Goal: Task Accomplishment & Management: Manage account settings

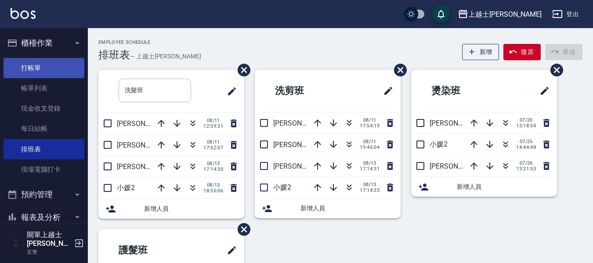
click at [32, 69] on link "打帳單" at bounding box center [44, 68] width 81 height 20
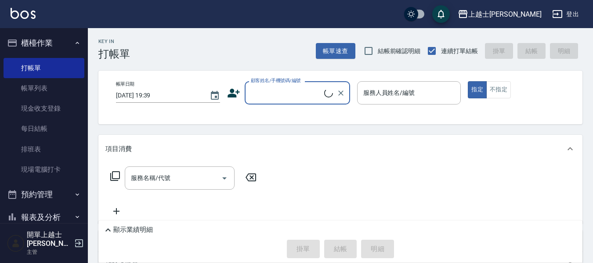
click at [250, 101] on div "顧客姓名/手機號碼/編號" at bounding box center [297, 92] width 105 height 23
click at [262, 94] on input "顧客姓名/手機號碼/編號" at bounding box center [287, 92] width 76 height 15
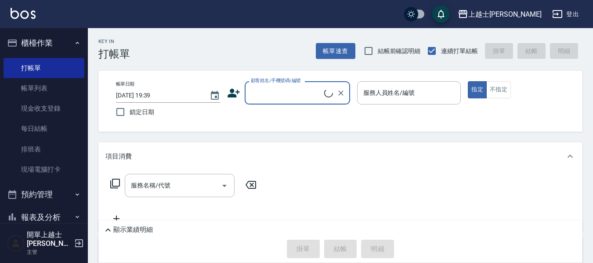
click at [279, 94] on input "顧客姓名/手機號碼/編號" at bounding box center [287, 92] width 76 height 15
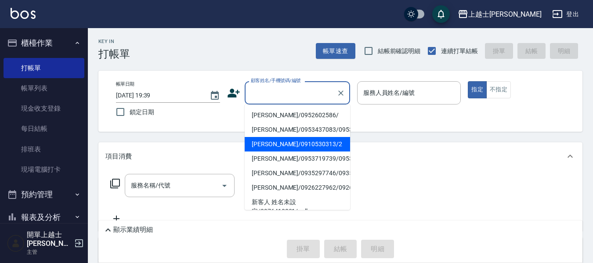
click at [296, 151] on li "舒媛/0910530313/2" at bounding box center [297, 144] width 105 height 14
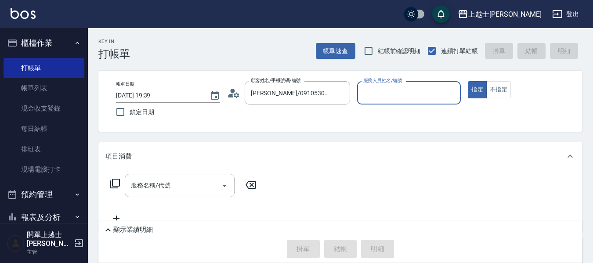
type input "舒媛/0910530313/2"
type input "小媛-2"
click at [195, 191] on input "服務名稱/代號" at bounding box center [173, 185] width 89 height 15
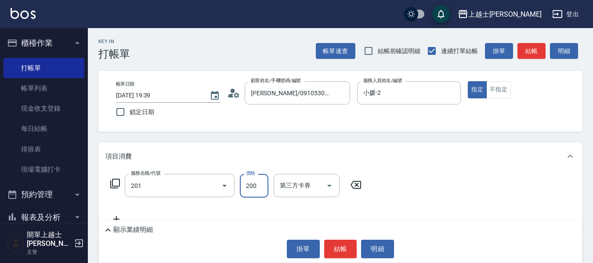
type input "B級單剪(201)"
type input "350"
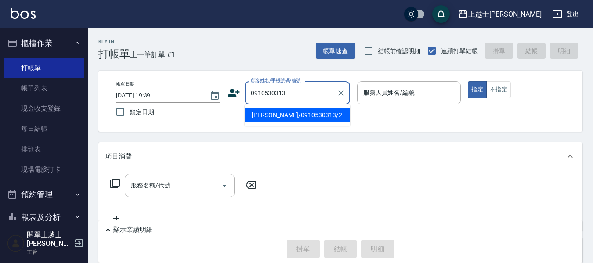
type input "舒媛/0910530313/2"
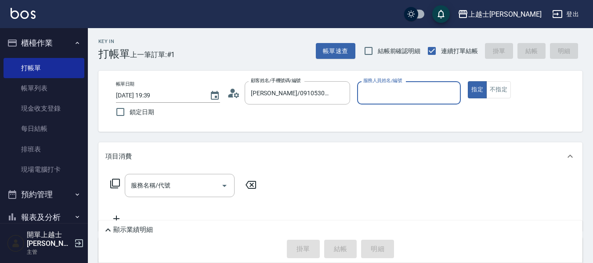
type input "小媛-2"
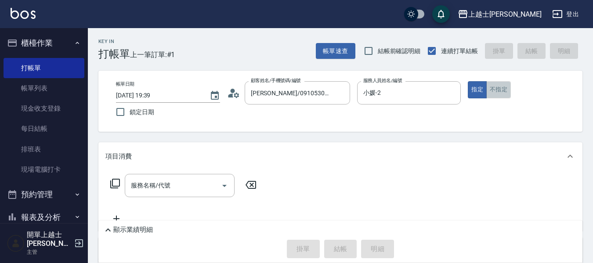
click at [504, 90] on button "不指定" at bounding box center [498, 89] width 25 height 17
click at [157, 190] on div "服務名稱/代號 服務名稱/代號" at bounding box center [180, 185] width 110 height 23
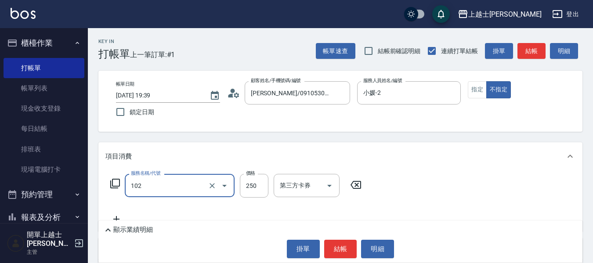
type input "精油洗髮(102)"
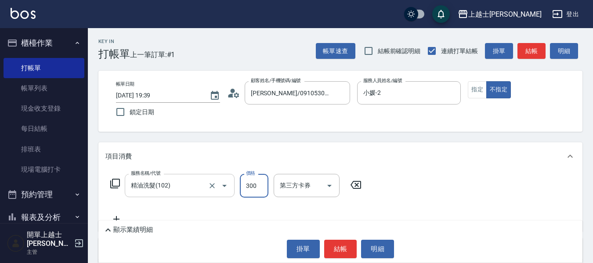
type input "300"
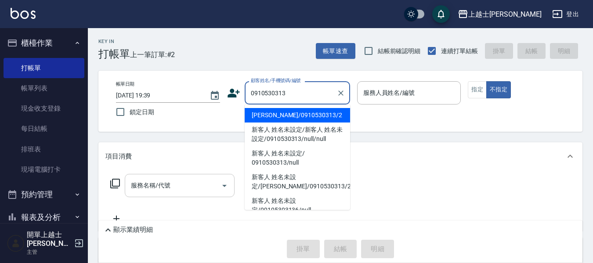
type input "舒媛/0910530313/2"
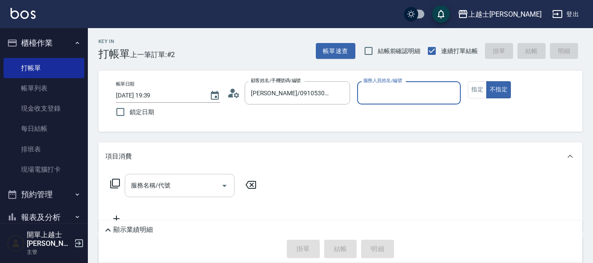
type input "小媛-2"
click at [486, 81] on button "不指定" at bounding box center [498, 89] width 25 height 17
type button "false"
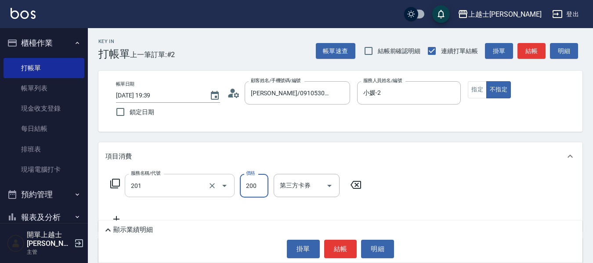
type input "B級單剪(201)"
type input "250"
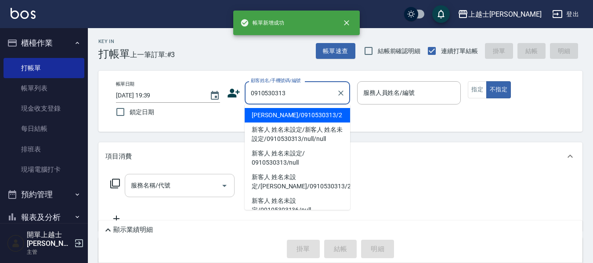
type input "舒媛/0910530313/2"
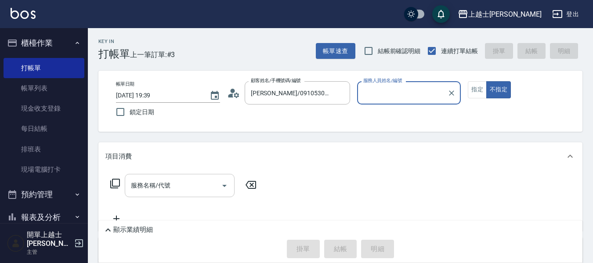
type input "小媛-2"
click at [486, 81] on button "不指定" at bounding box center [498, 89] width 25 height 17
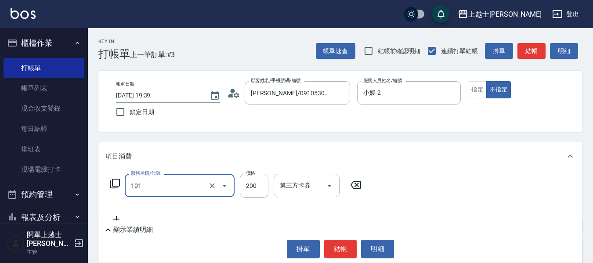
type input "洗髮(101)"
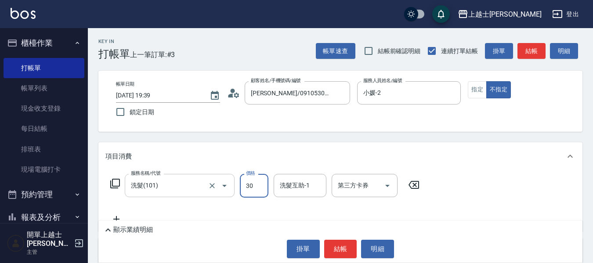
type input "300"
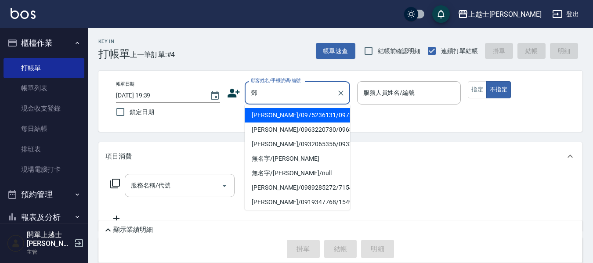
click at [306, 119] on li "鄧玉蕙/0975236131/0975236131" at bounding box center [297, 115] width 105 height 14
type input "鄧玉蕙/0975236131/0975236131"
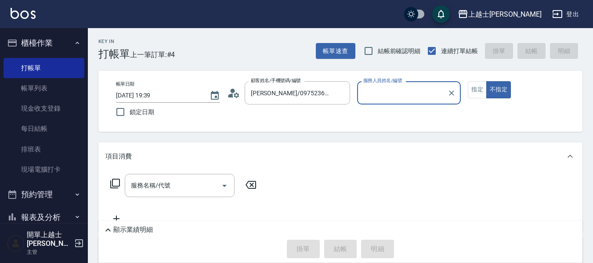
type input "小媛-2"
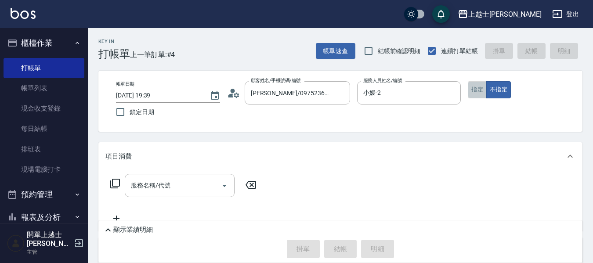
click at [477, 87] on button "指定" at bounding box center [477, 89] width 19 height 17
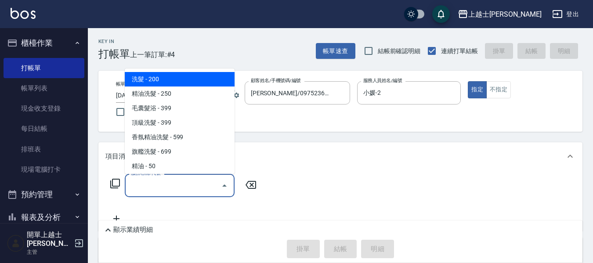
click at [150, 186] on div "服務名稱/代號 服務名稱/代號" at bounding box center [180, 185] width 110 height 23
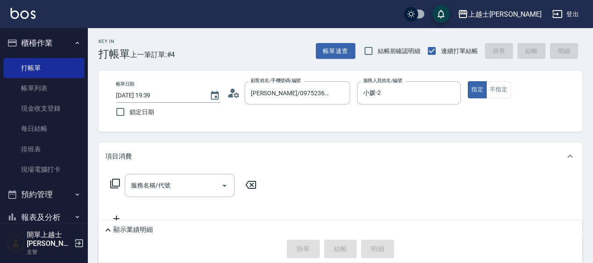
click at [118, 183] on icon at bounding box center [115, 183] width 11 height 11
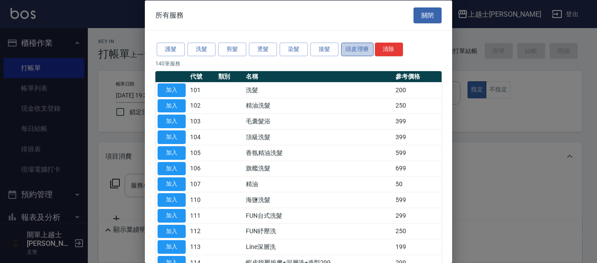
click at [355, 52] on button "頭皮理療" at bounding box center [357, 50] width 32 height 14
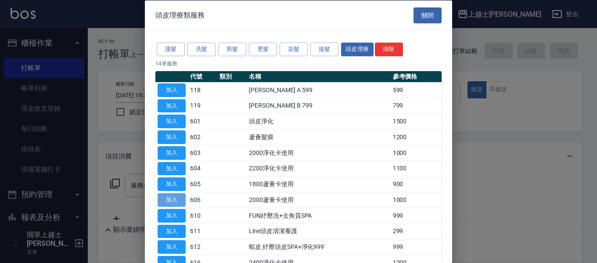
click at [168, 197] on button "加入" at bounding box center [172, 200] width 28 height 14
type input "2000蘆薈卡使用(606)"
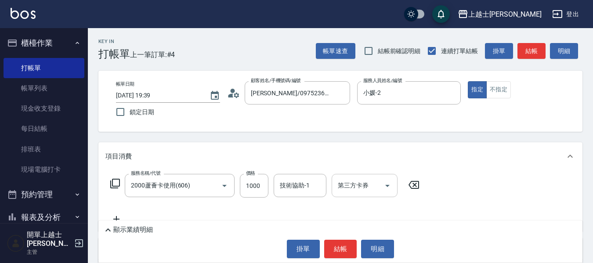
click at [357, 183] on div "第三方卡券 第三方卡券" at bounding box center [365, 185] width 66 height 23
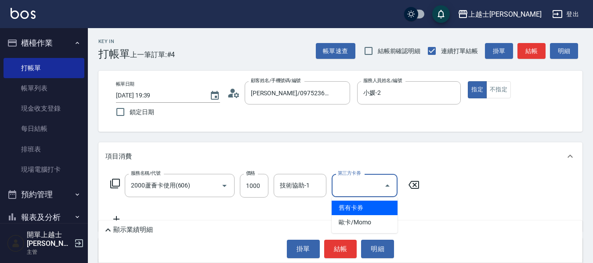
click at [357, 209] on span "舊有卡券" at bounding box center [365, 208] width 66 height 14
type input "舊有卡券"
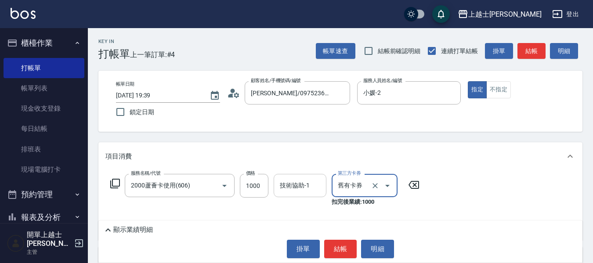
click at [295, 188] on div "技術協助-1 技術協助-1" at bounding box center [300, 185] width 53 height 23
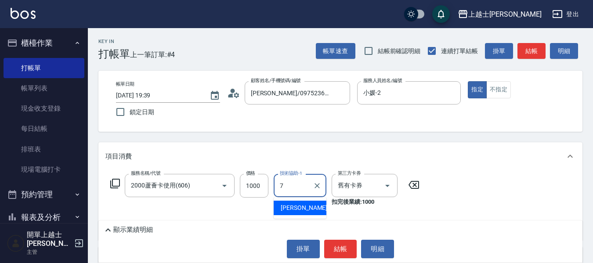
type input "蕾蕾-7"
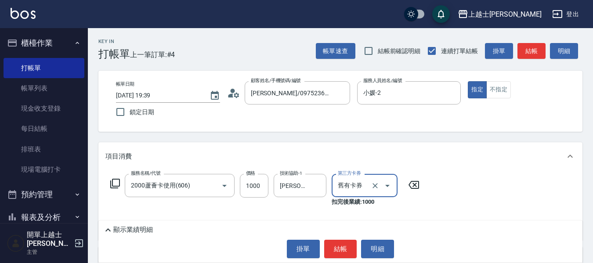
click at [116, 183] on icon at bounding box center [115, 183] width 11 height 11
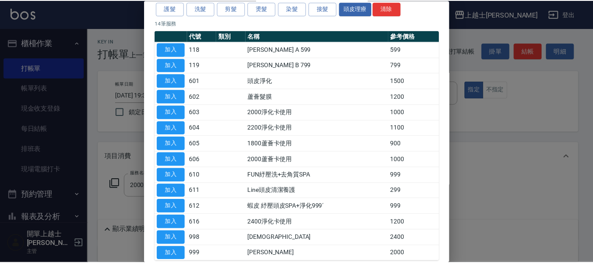
scroll to position [87, 0]
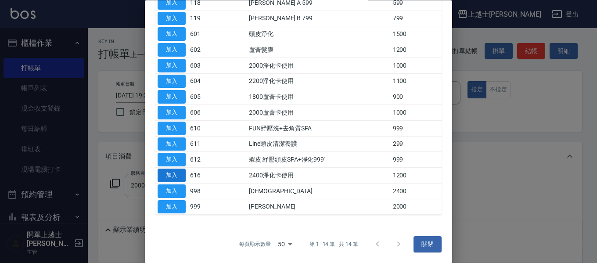
click at [171, 175] on button "加入" at bounding box center [172, 176] width 28 height 14
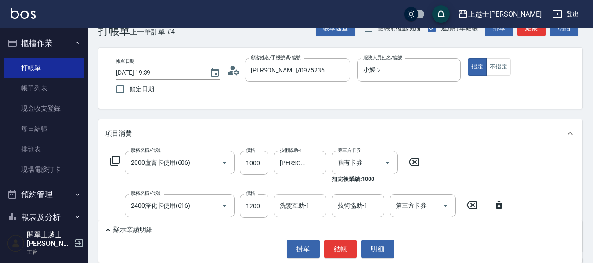
scroll to position [44, 0]
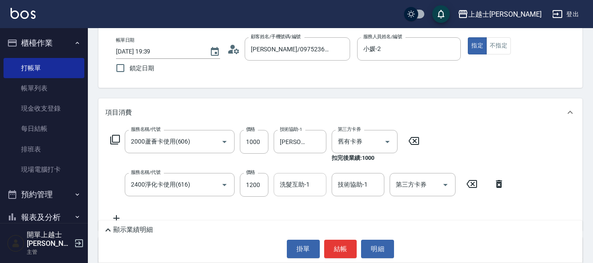
click at [295, 189] on div "洗髮互助-1 洗髮互助-1" at bounding box center [300, 184] width 53 height 23
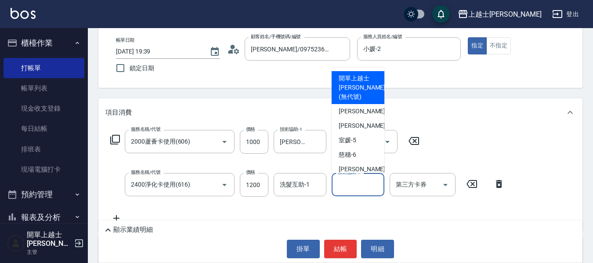
click at [353, 188] on input "技術協助-1" at bounding box center [357, 184] width 45 height 15
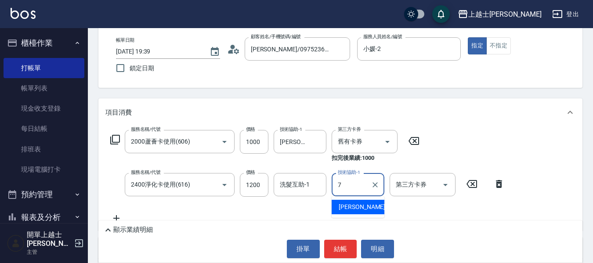
type input "蕾蕾-7"
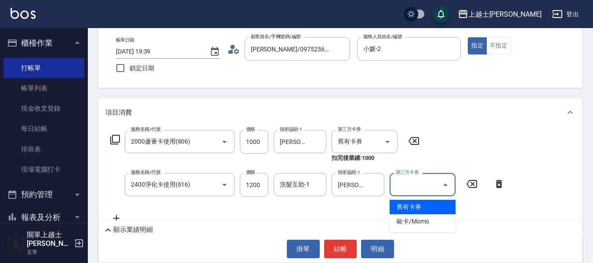
click at [422, 178] on input "第三方卡券" at bounding box center [415, 184] width 45 height 15
click at [424, 207] on span "舊有卡券" at bounding box center [423, 207] width 66 height 14
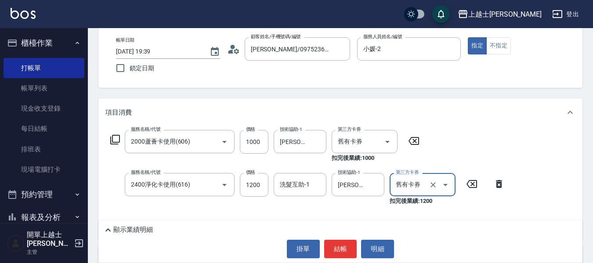
type input "舊有卡券"
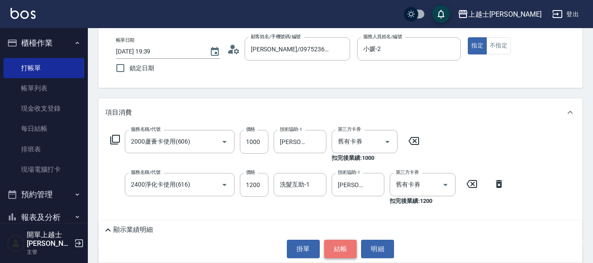
click at [349, 249] on button "結帳" at bounding box center [340, 249] width 33 height 18
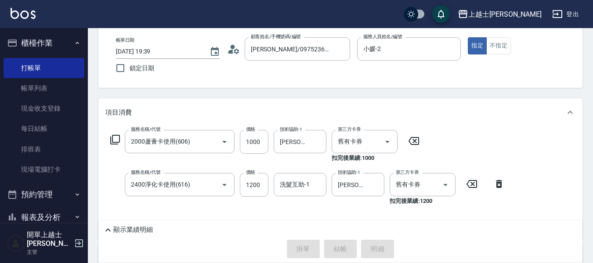
type input "2025/08/13 19:40"
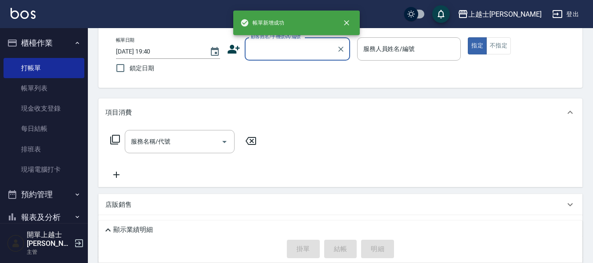
scroll to position [0, 0]
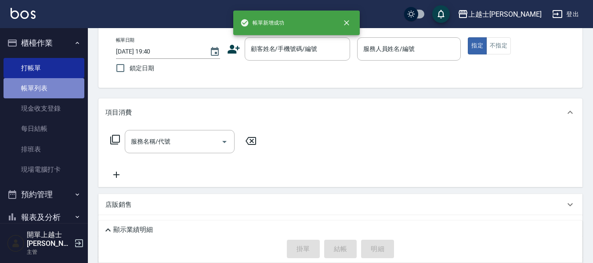
click at [52, 92] on link "帳單列表" at bounding box center [44, 88] width 81 height 20
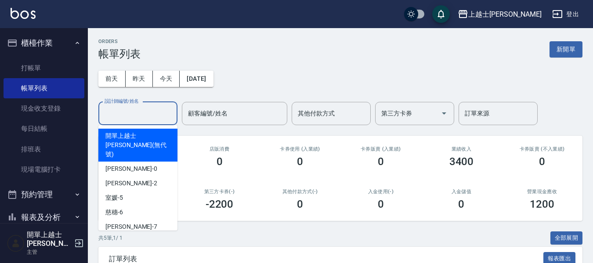
click at [147, 117] on input "設計師編號/姓名" at bounding box center [137, 113] width 71 height 15
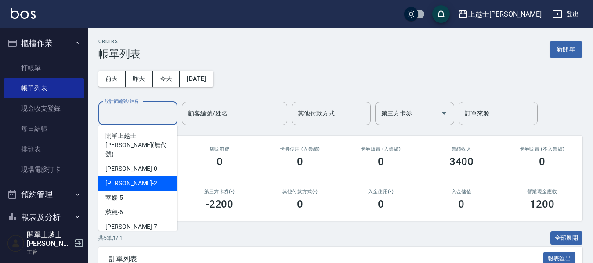
click at [140, 176] on div "小媛 -2" at bounding box center [137, 183] width 79 height 14
type input "小媛-2"
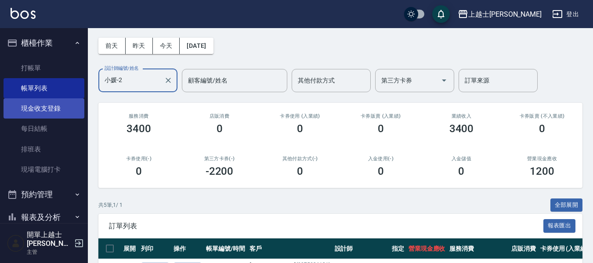
scroll to position [44, 0]
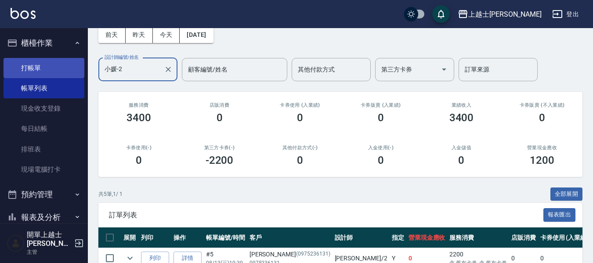
click at [43, 67] on link "打帳單" at bounding box center [44, 68] width 81 height 20
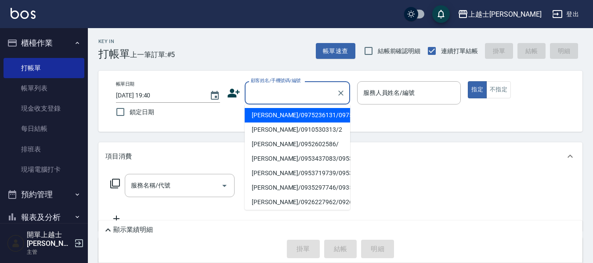
drag, startPoint x: 45, startPoint y: 68, endPoint x: 260, endPoint y: 86, distance: 215.9
click at [260, 86] on div "顧客姓名/手機號碼/編號 顧客姓名/手機號碼/編號" at bounding box center [297, 92] width 105 height 23
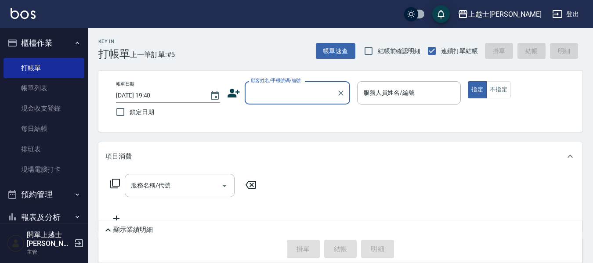
click at [280, 86] on input "顧客姓名/手機號碼/編號" at bounding box center [291, 92] width 84 height 15
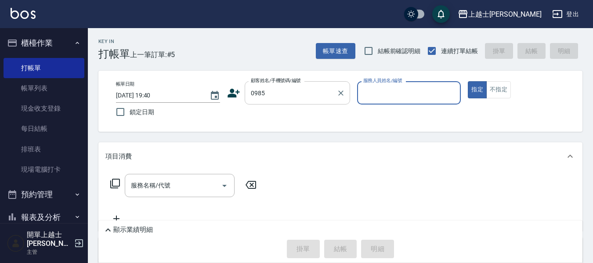
click at [314, 99] on input "0985" at bounding box center [291, 92] width 84 height 15
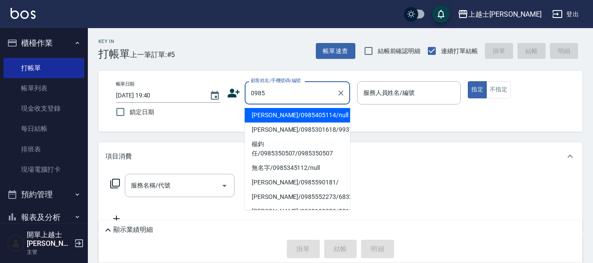
click at [293, 119] on li "妤煊/0985405114/null" at bounding box center [297, 115] width 105 height 14
type input "妤煊/0985405114/null"
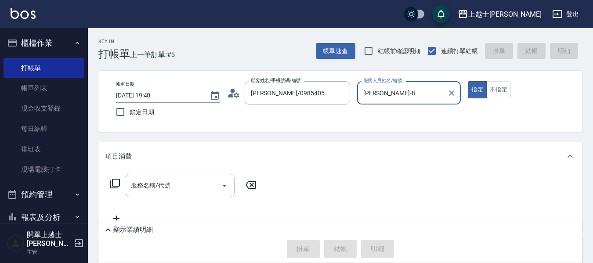
type input "妤煊-8"
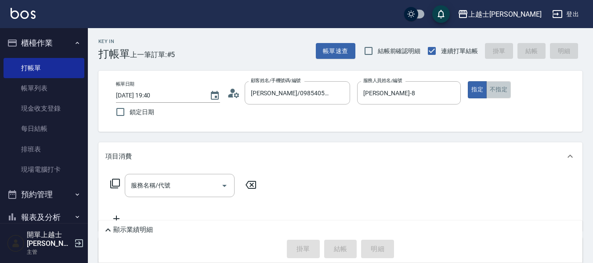
click at [491, 89] on button "不指定" at bounding box center [498, 89] width 25 height 17
click at [186, 181] on input "服務名稱/代號" at bounding box center [173, 185] width 89 height 15
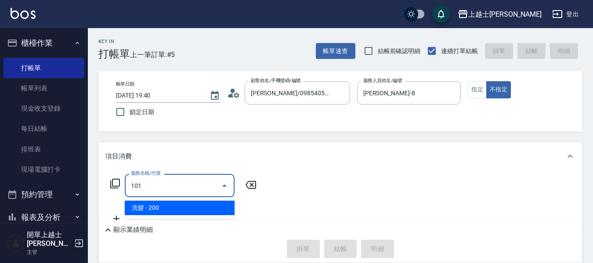
type input "洗髮(101)"
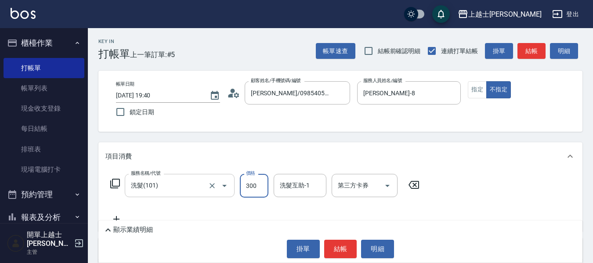
type input "300"
click at [538, 52] on button "結帳" at bounding box center [531, 51] width 28 height 16
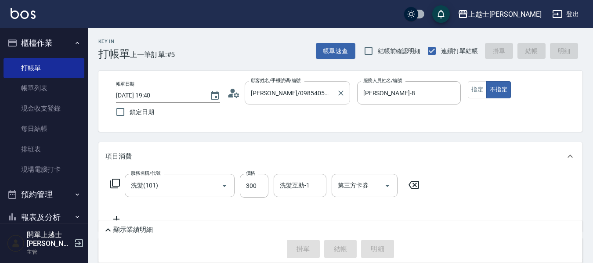
type input "2025/08/13 19:53"
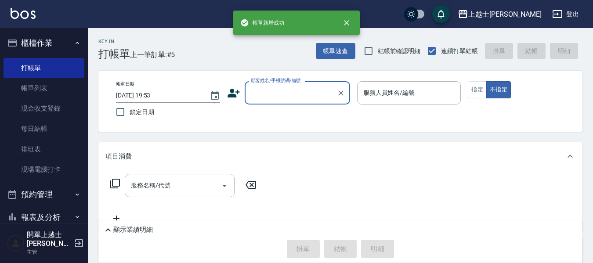
click at [269, 97] on input "顧客姓名/手機號碼/編號" at bounding box center [291, 92] width 84 height 15
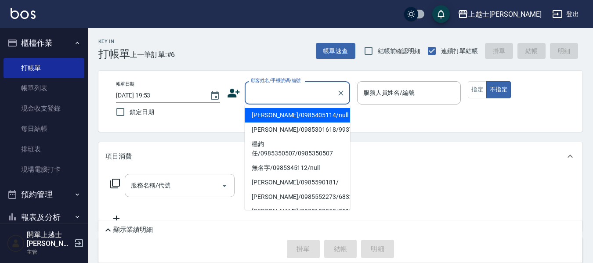
click at [296, 115] on li "妤煊/0985405114/null" at bounding box center [297, 115] width 105 height 14
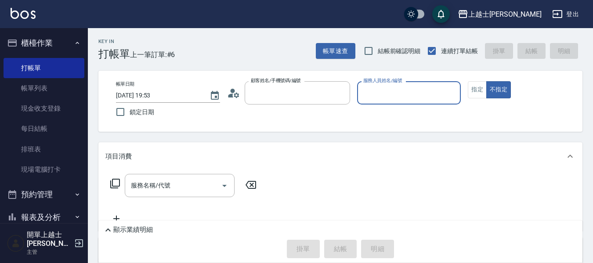
type input "妤煊/0985405114/null"
type input "妤煊-8"
click at [154, 183] on div "服務名稱/代號 服務名稱/代號" at bounding box center [180, 185] width 110 height 23
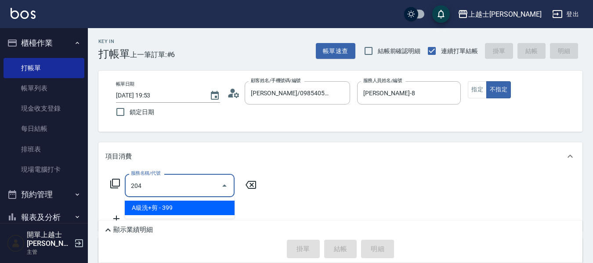
type input "A級洗+剪(204)"
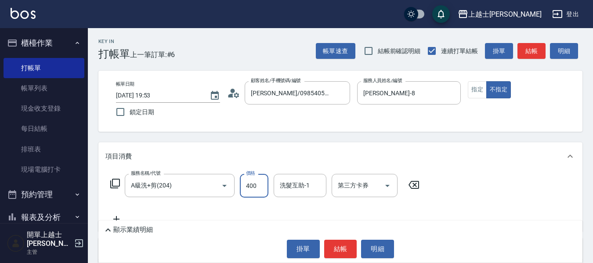
type input "400"
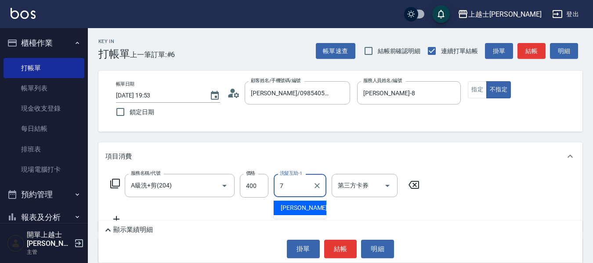
type input "蕾蕾-7"
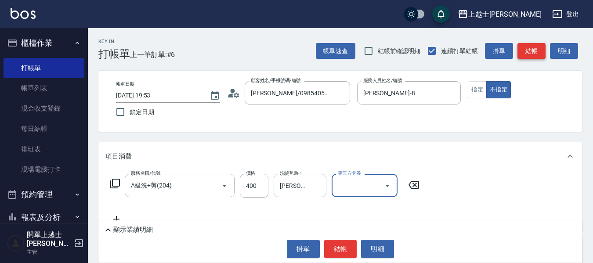
click at [538, 46] on button "結帳" at bounding box center [531, 51] width 28 height 16
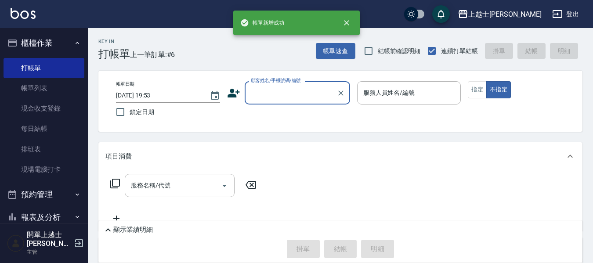
click at [293, 89] on input "顧客姓名/手機號碼/編號" at bounding box center [291, 92] width 84 height 15
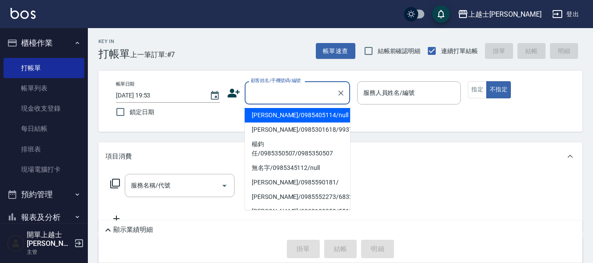
click at [286, 119] on li "妤煊/0985405114/null" at bounding box center [297, 115] width 105 height 14
type input "妤煊/0985405114/null"
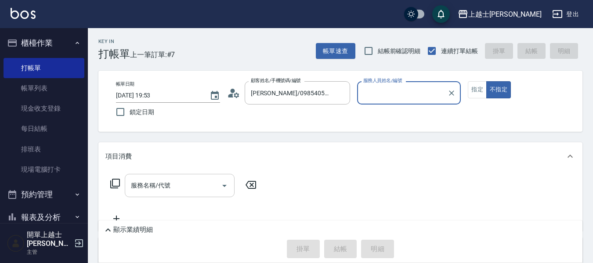
type input "妤煊-8"
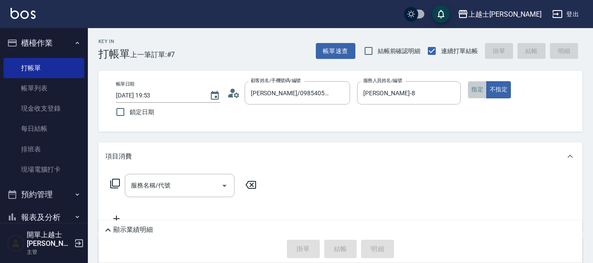
click at [471, 88] on button "指定" at bounding box center [477, 89] width 19 height 17
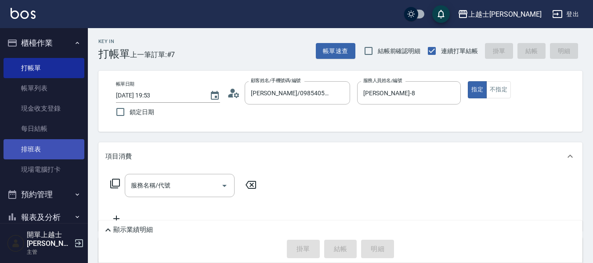
click at [45, 144] on link "排班表" at bounding box center [44, 149] width 81 height 20
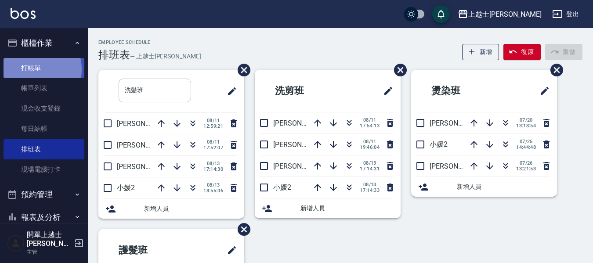
click at [31, 69] on link "打帳單" at bounding box center [44, 68] width 81 height 20
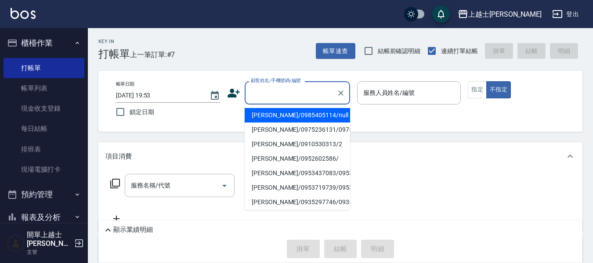
click at [276, 97] on input "顧客姓名/手機號碼/編號" at bounding box center [291, 92] width 84 height 15
click at [289, 114] on li "妤煊/0985405114/null" at bounding box center [297, 115] width 105 height 14
type input "妤煊/0985405114/null"
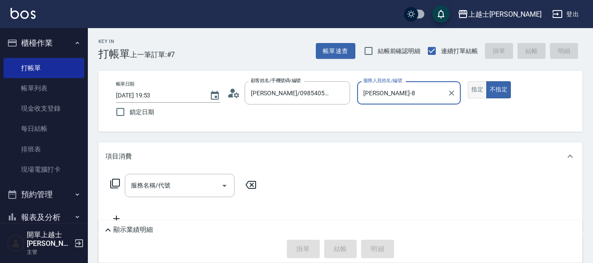
type input "妤煊-8"
click at [477, 94] on button "指定" at bounding box center [477, 89] width 19 height 17
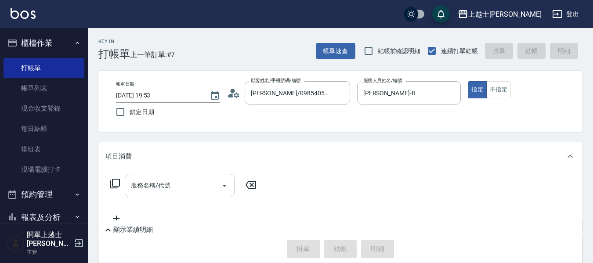
click at [170, 183] on div "服務名稱/代號 服務名稱/代號" at bounding box center [180, 185] width 110 height 23
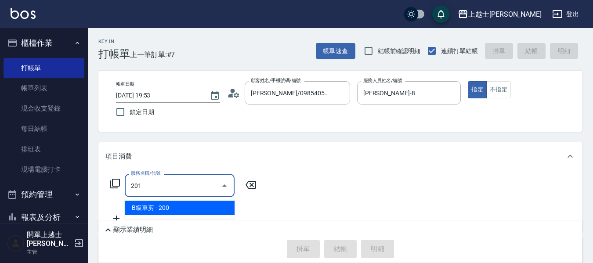
type input "B級單剪(201)"
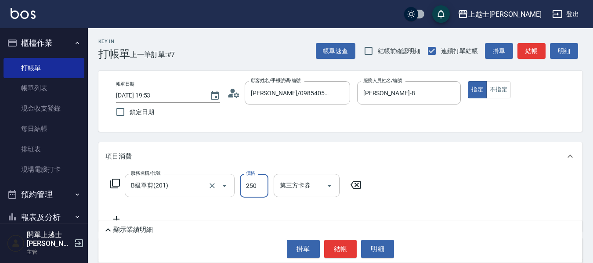
type input "250"
click at [496, 89] on button "不指定" at bounding box center [498, 89] width 25 height 17
click at [505, 87] on button "不指定" at bounding box center [498, 89] width 25 height 17
click at [528, 58] on button "結帳" at bounding box center [531, 51] width 28 height 16
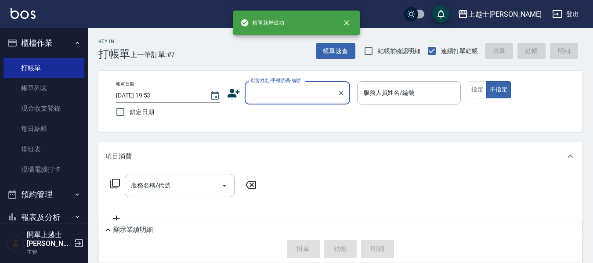
drag, startPoint x: 319, startPoint y: 84, endPoint x: 317, endPoint y: 94, distance: 9.3
click at [318, 85] on div "顧客姓名/手機號碼/編號" at bounding box center [297, 92] width 105 height 23
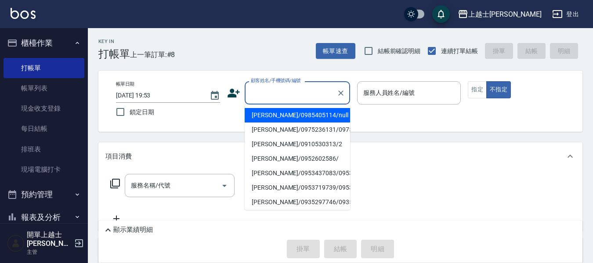
click at [302, 111] on li "妤煊/0985405114/null" at bounding box center [297, 115] width 105 height 14
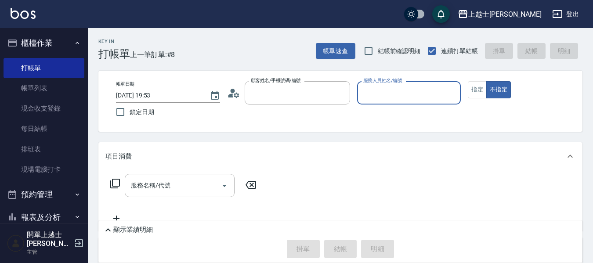
type input "妤煊/0985405114/null"
type input "妤煊-8"
click at [487, 93] on button "不指定" at bounding box center [498, 89] width 25 height 17
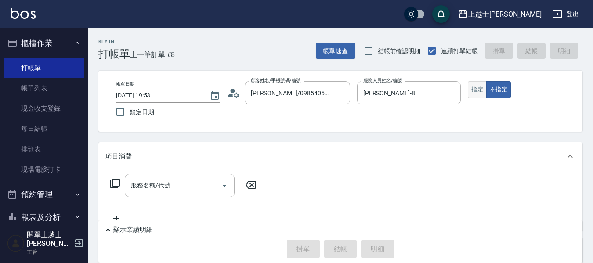
click at [483, 90] on button "指定" at bounding box center [477, 89] width 19 height 17
click at [141, 183] on div "服務名稱/代號 服務名稱/代號" at bounding box center [180, 185] width 110 height 23
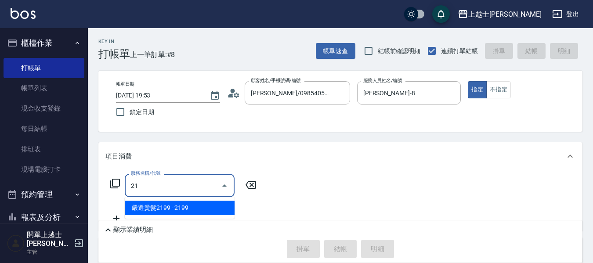
type input "2"
type input "B級單剪(201)"
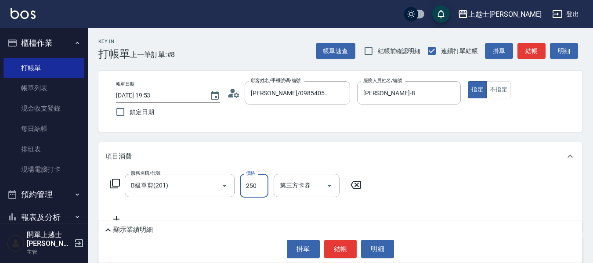
type input "250"
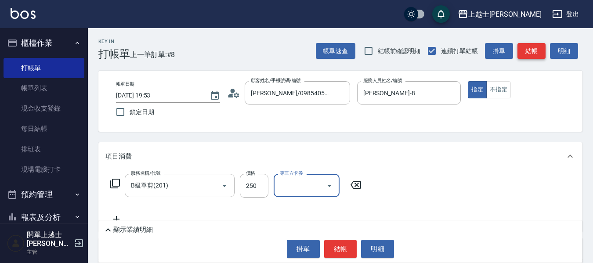
click at [538, 49] on button "結帳" at bounding box center [531, 51] width 28 height 16
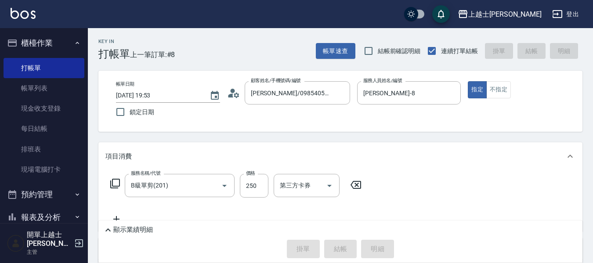
type input "2025/08/13 19:54"
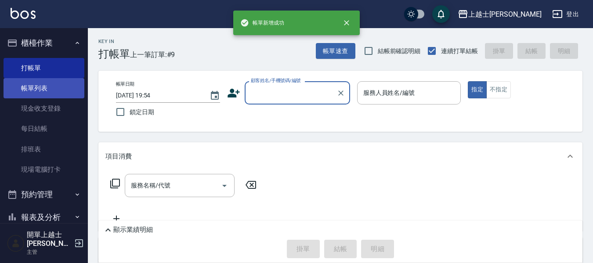
click at [72, 85] on link "帳單列表" at bounding box center [44, 88] width 81 height 20
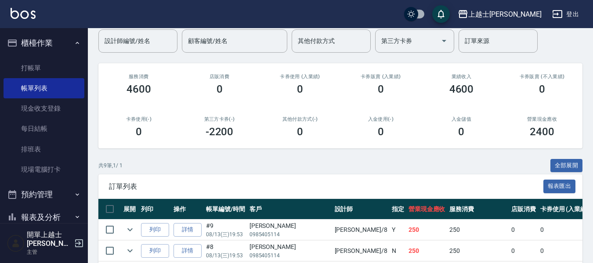
scroll to position [88, 0]
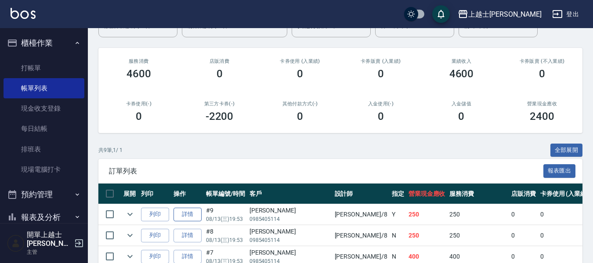
click at [193, 215] on link "詳情" at bounding box center [187, 215] width 28 height 14
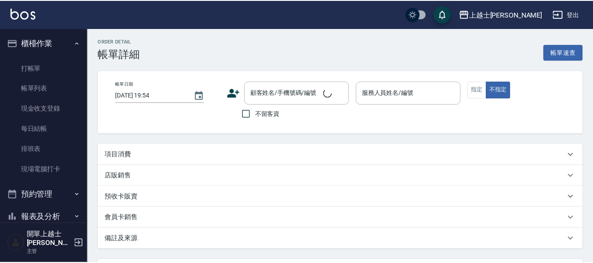
scroll to position [3, 0]
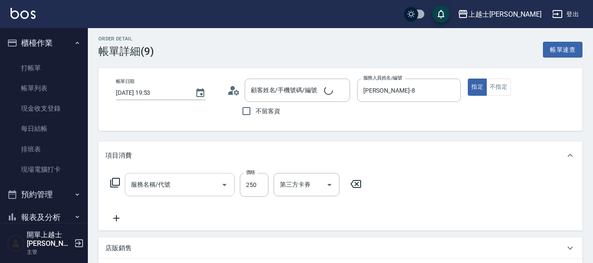
type input "2025/08/13 19:53"
type input "妤煊-8"
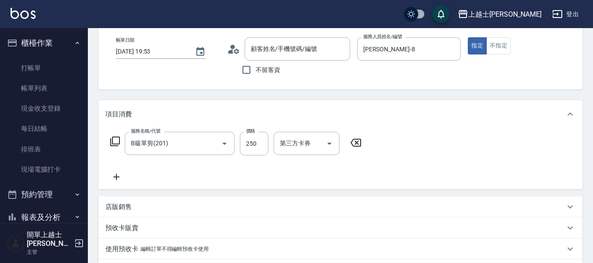
click at [147, 202] on div "店販銷售" at bounding box center [334, 206] width 459 height 9
type input "妤煊/0985405114/null"
type input "B級單剪(201)"
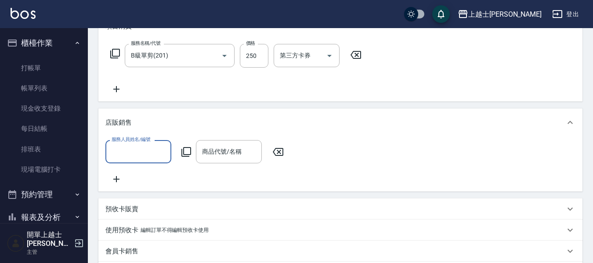
scroll to position [0, 0]
click at [115, 155] on input "服務人員姓名/編號" at bounding box center [138, 151] width 58 height 15
type input "妤煊-8"
click at [186, 158] on div "服務人員姓名/編號 妤煊-8 服務人員姓名/編號 商品代號/名稱 商品代號/名稱" at bounding box center [197, 151] width 184 height 23
click at [186, 157] on icon at bounding box center [186, 152] width 11 height 11
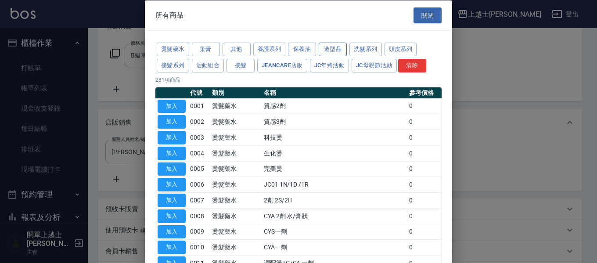
click at [340, 47] on button "造型品" at bounding box center [333, 50] width 28 height 14
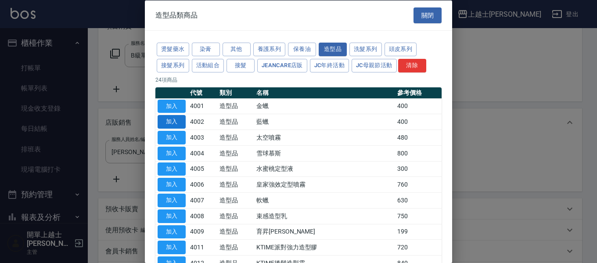
click at [173, 123] on button "加入" at bounding box center [172, 122] width 28 height 14
type input "藍蠟"
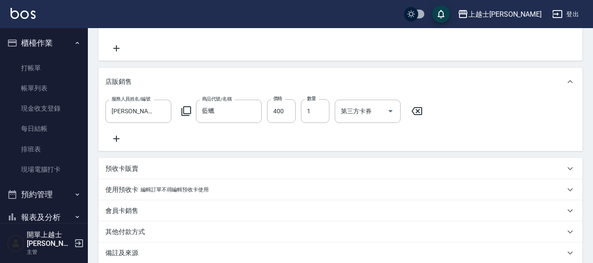
scroll to position [220, 0]
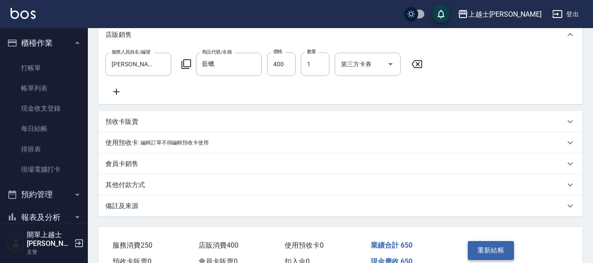
click at [499, 256] on button "重新結帳" at bounding box center [491, 250] width 47 height 18
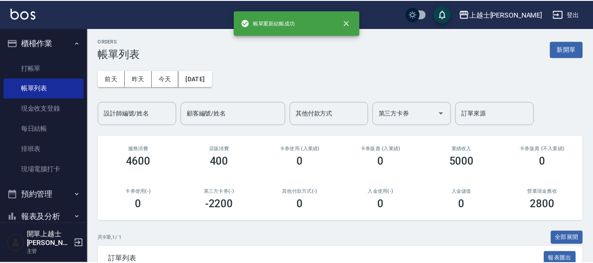
scroll to position [44, 0]
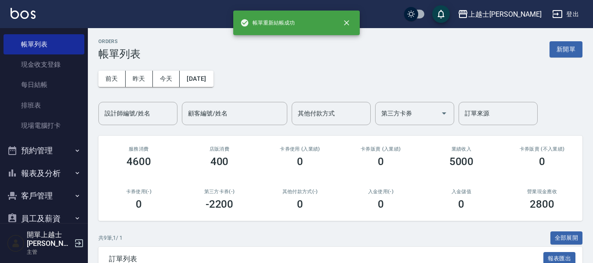
click at [35, 170] on button "報表及分析" at bounding box center [44, 173] width 81 height 23
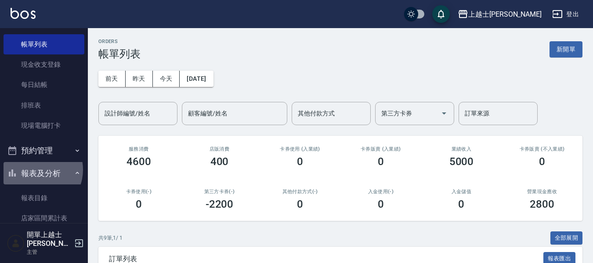
click at [35, 170] on button "報表及分析" at bounding box center [44, 173] width 81 height 23
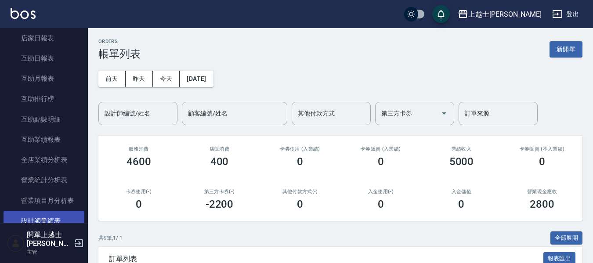
scroll to position [307, 0]
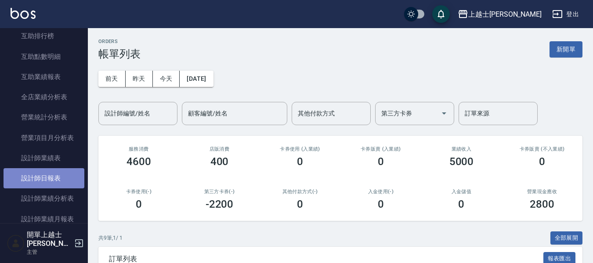
click at [53, 183] on link "設計師日報表" at bounding box center [44, 178] width 81 height 20
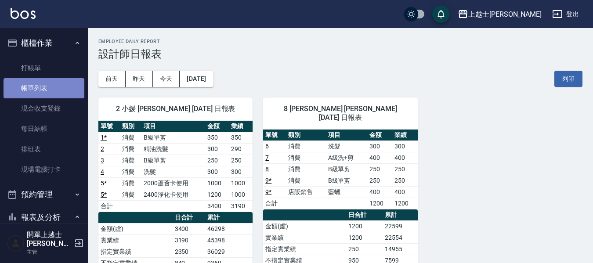
click at [49, 87] on link "帳單列表" at bounding box center [44, 88] width 81 height 20
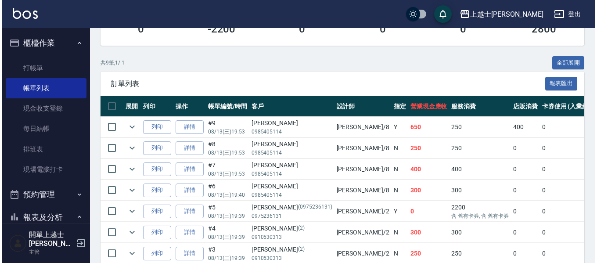
scroll to position [176, 0]
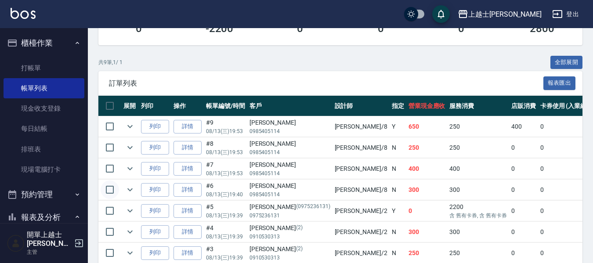
click at [115, 186] on input "checkbox" at bounding box center [110, 189] width 18 height 18
checkbox input "true"
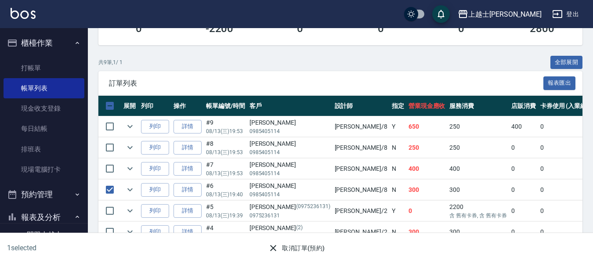
click at [297, 246] on button "取消訂單(預約)" at bounding box center [296, 248] width 64 height 16
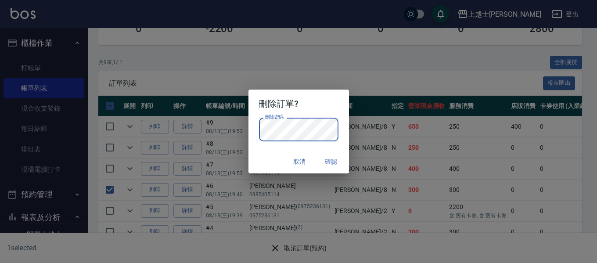
click at [325, 161] on button "確認" at bounding box center [331, 162] width 28 height 16
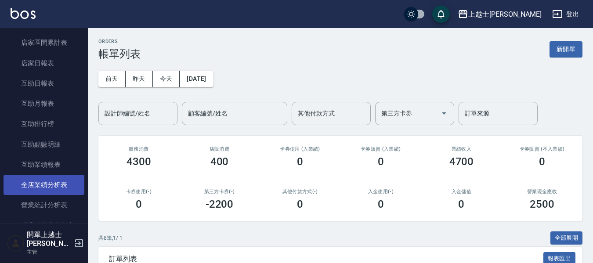
scroll to position [307, 0]
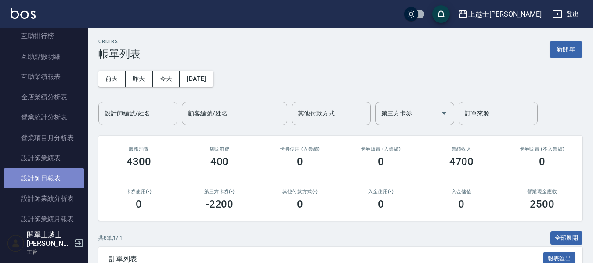
click at [52, 184] on link "設計師日報表" at bounding box center [44, 178] width 81 height 20
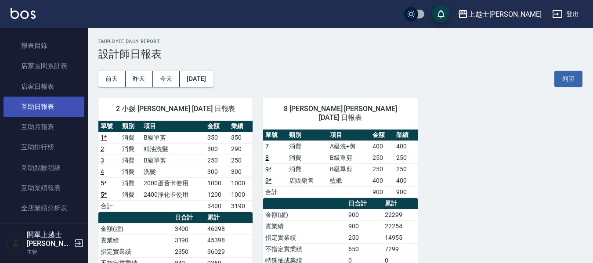
scroll to position [176, 0]
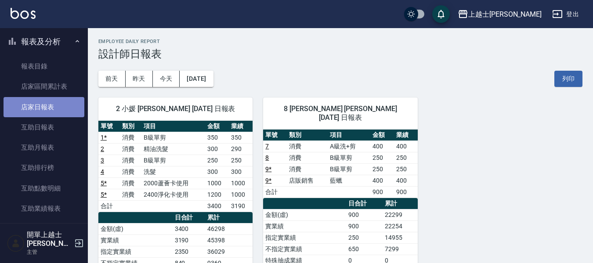
click at [44, 111] on link "店家日報表" at bounding box center [44, 107] width 81 height 20
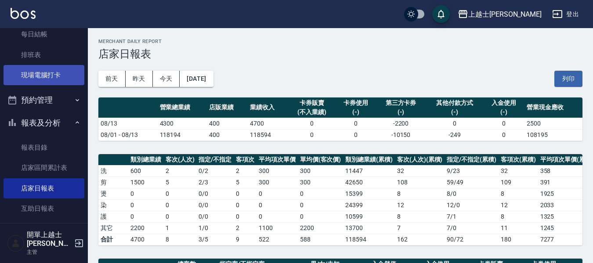
scroll to position [44, 0]
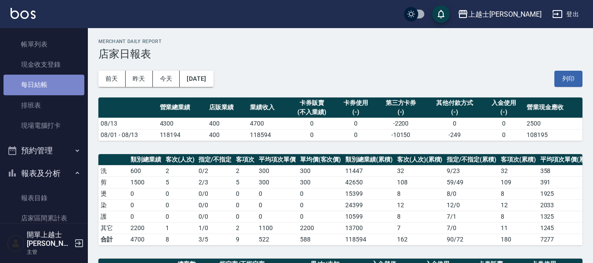
click at [49, 88] on link "每日結帳" at bounding box center [44, 85] width 81 height 20
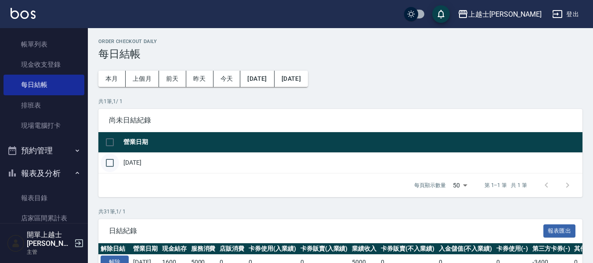
click at [112, 162] on input "checkbox" at bounding box center [110, 163] width 18 height 18
checkbox input "true"
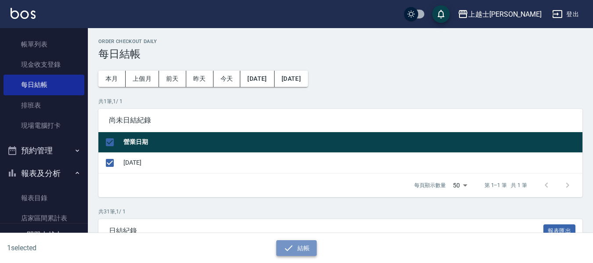
click at [289, 252] on icon "button" at bounding box center [288, 248] width 11 height 11
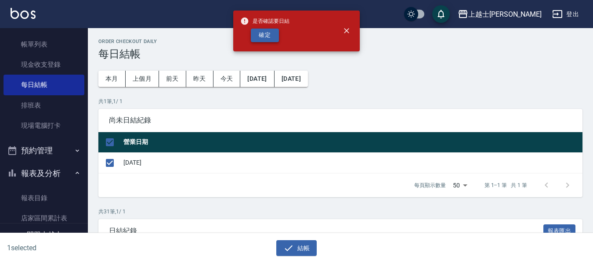
click at [264, 32] on button "確定" at bounding box center [265, 36] width 28 height 14
checkbox input "false"
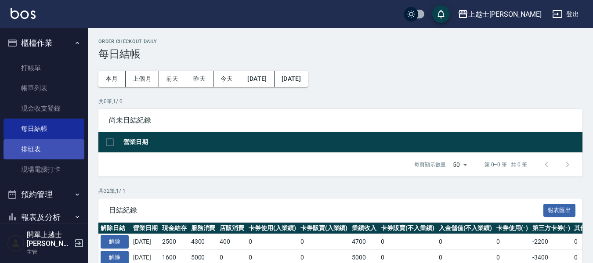
click at [41, 148] on link "排班表" at bounding box center [44, 149] width 81 height 20
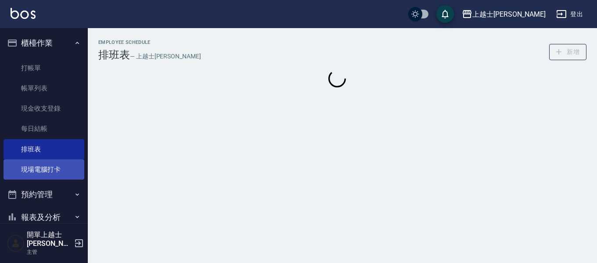
click at [45, 168] on link "現場電腦打卡" at bounding box center [44, 169] width 81 height 20
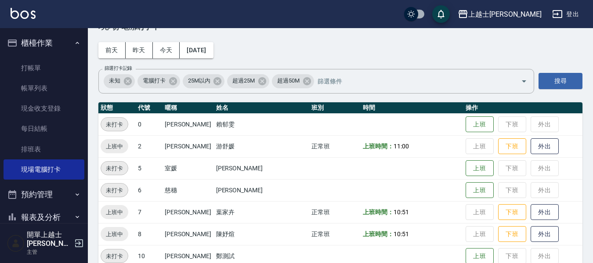
scroll to position [44, 0]
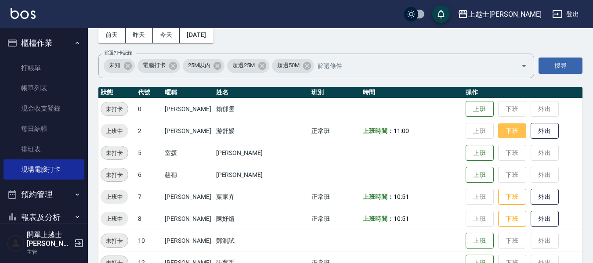
click at [505, 127] on button "下班" at bounding box center [512, 130] width 28 height 15
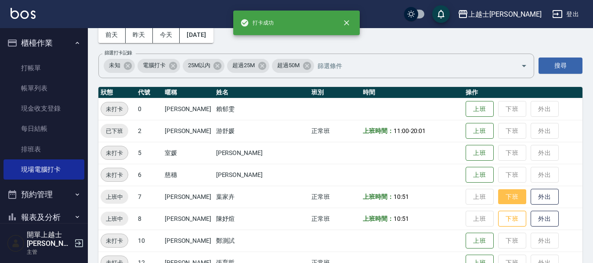
click at [503, 200] on button "下班" at bounding box center [512, 196] width 28 height 15
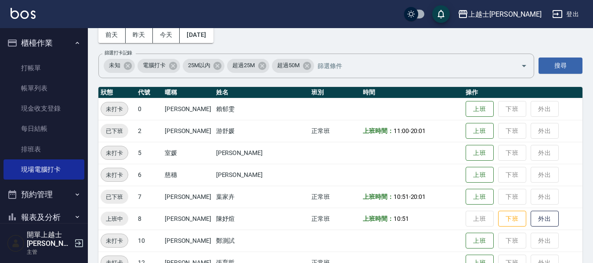
scroll to position [88, 0]
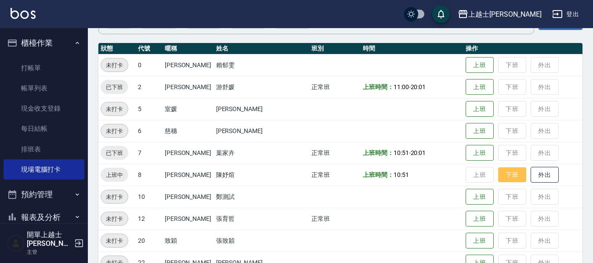
click at [498, 177] on button "下班" at bounding box center [512, 174] width 28 height 15
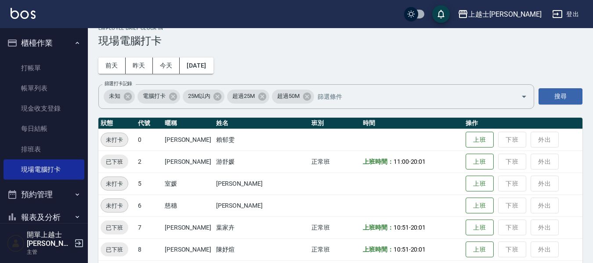
scroll to position [0, 0]
